Goal: Transaction & Acquisition: Obtain resource

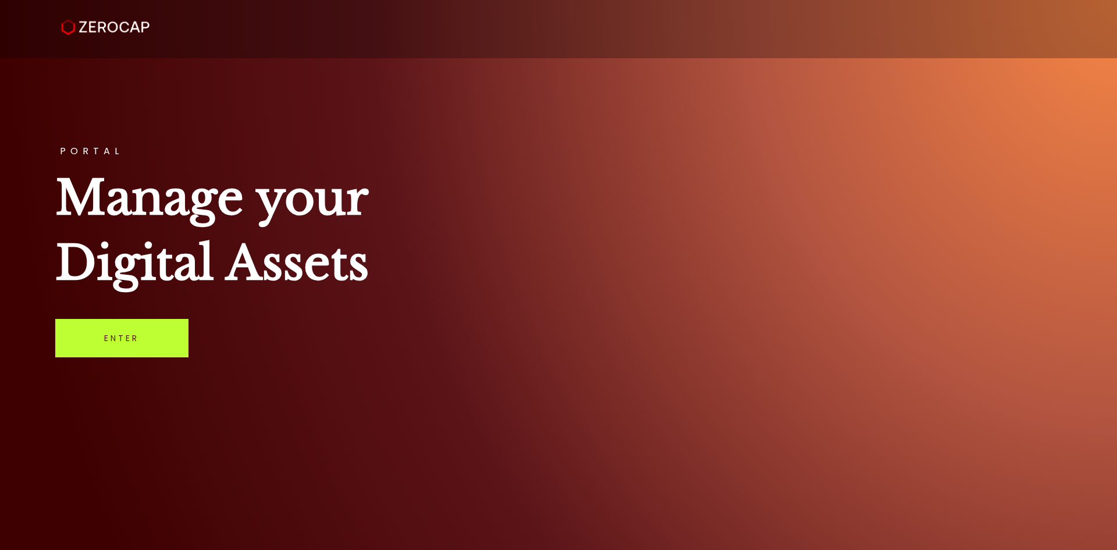
click at [150, 345] on link "Enter" at bounding box center [121, 338] width 133 height 38
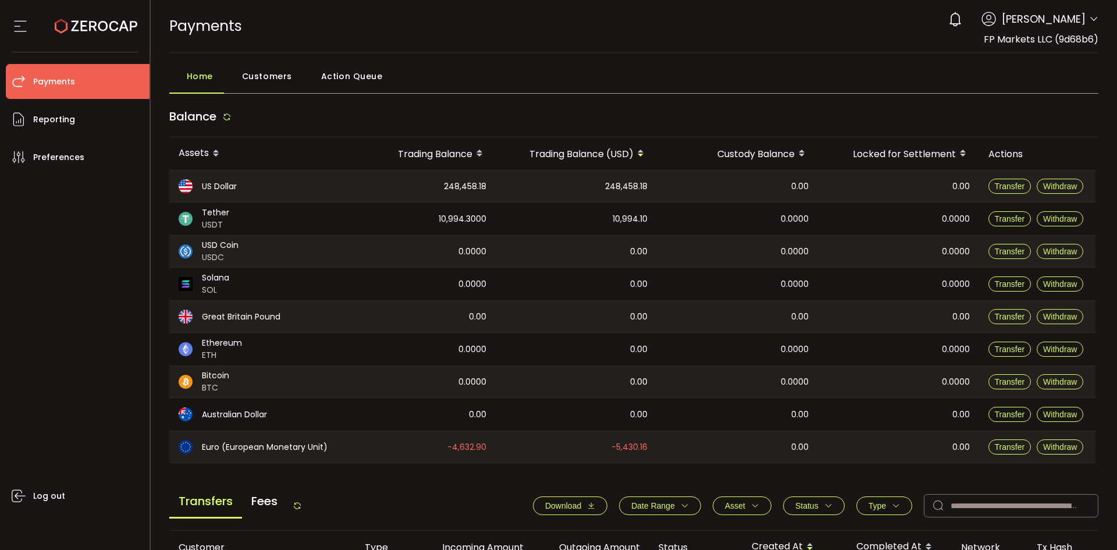
scroll to position [116, 0]
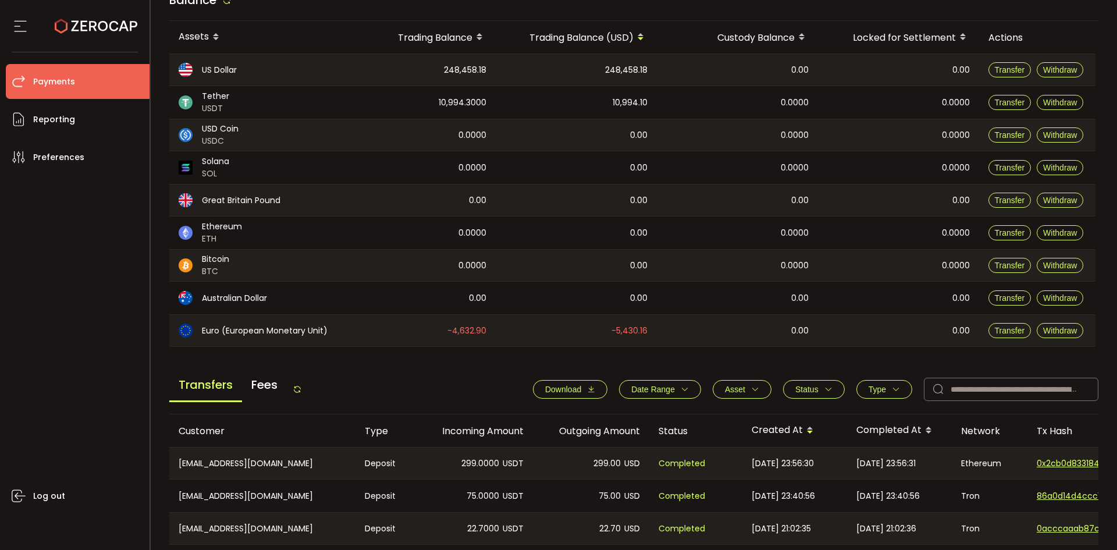
click at [553, 388] on span "Download" at bounding box center [563, 389] width 36 height 9
